Goal: Check status: Check status

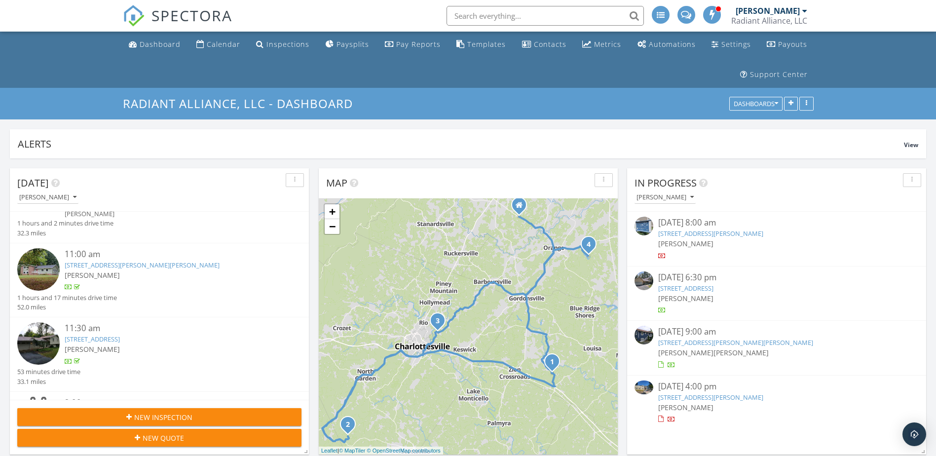
scroll to position [99, 0]
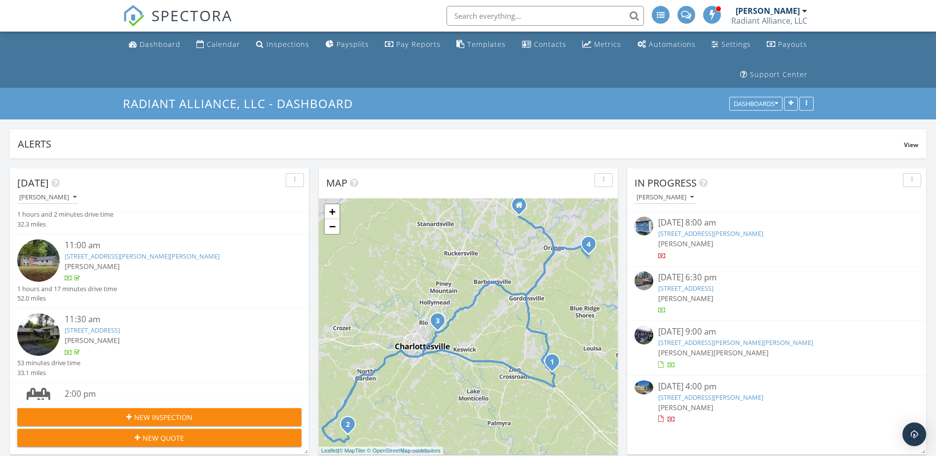
click at [88, 257] on link "4689 Eastwood Ln, Schuyler, VA 22969" at bounding box center [142, 256] width 155 height 9
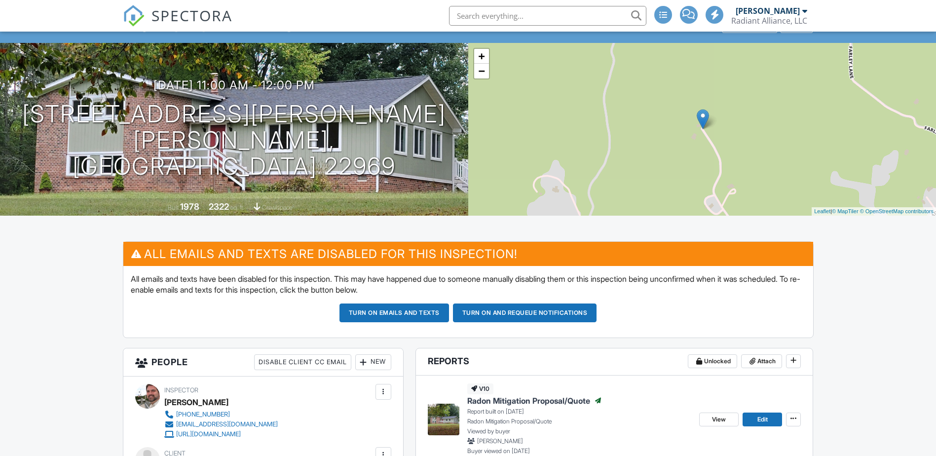
scroll to position [99, 0]
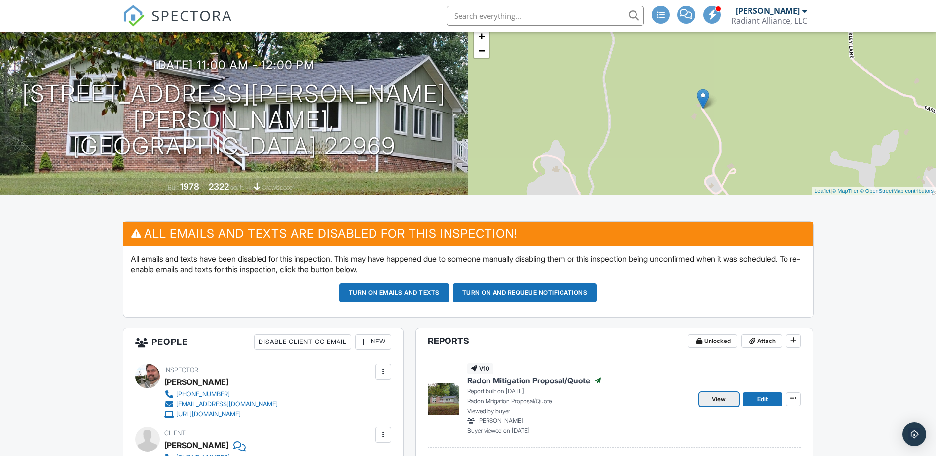
click at [720, 397] on span "View" at bounding box center [719, 399] width 14 height 10
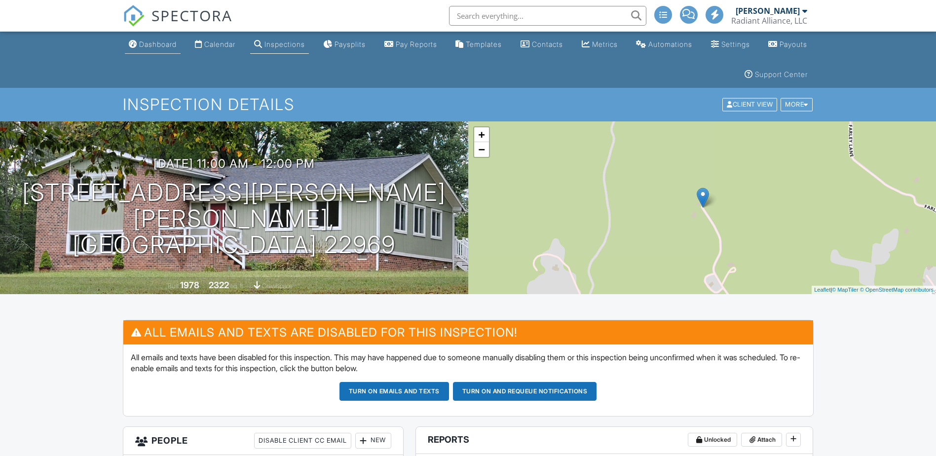
click at [143, 42] on div "Dashboard" at bounding box center [158, 44] width 38 height 8
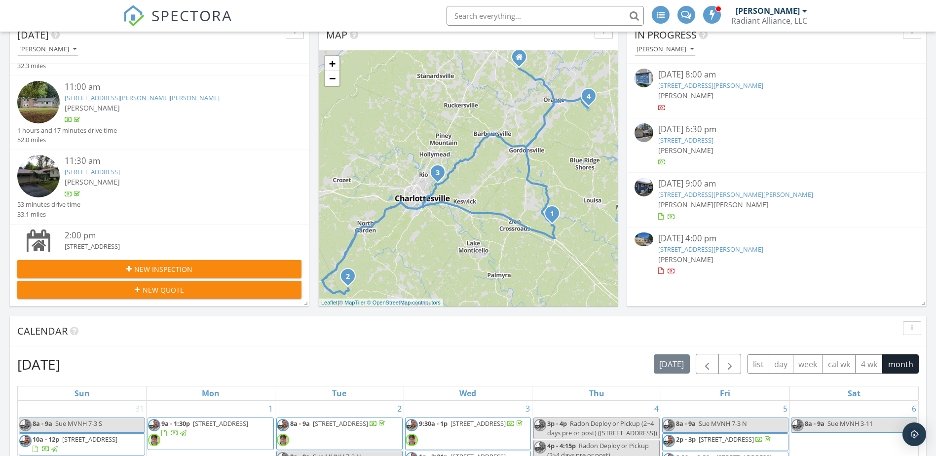
scroll to position [148, 0]
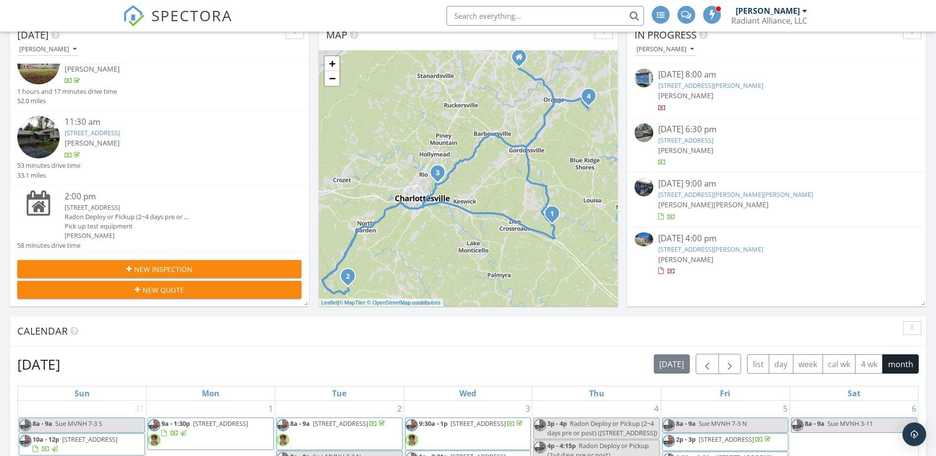
click at [92, 134] on link "101 Vincennes Rd, Charlottesville, VA 22911" at bounding box center [92, 132] width 55 height 9
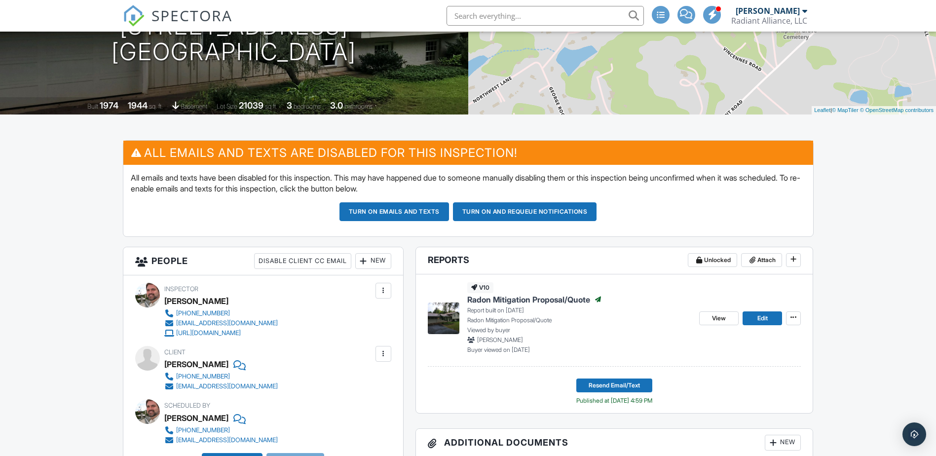
scroll to position [197, 0]
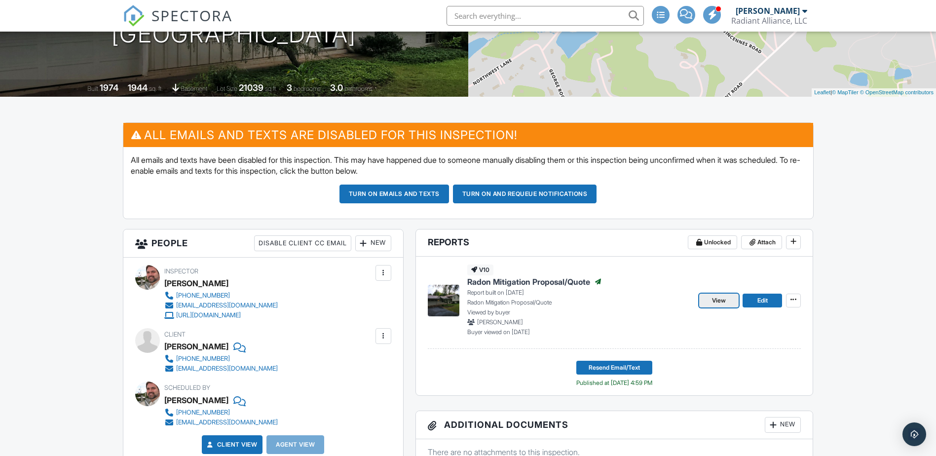
click at [719, 301] on span "View" at bounding box center [719, 301] width 14 height 10
